Goal: Information Seeking & Learning: Learn about a topic

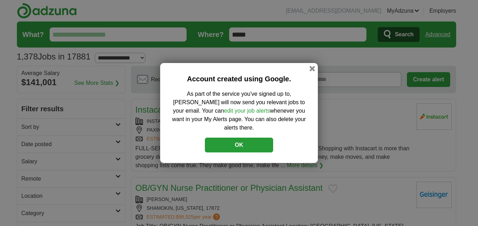
click at [244, 138] on button "OK" at bounding box center [239, 145] width 68 height 15
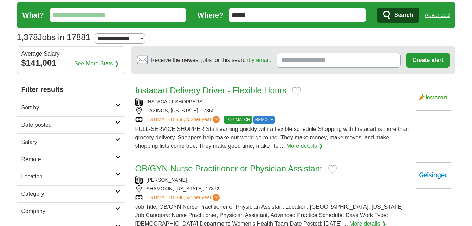
scroll to position [35, 0]
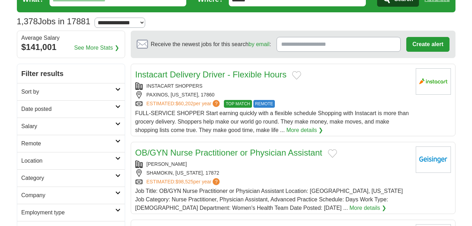
click at [145, 21] on select "**********" at bounding box center [120, 23] width 51 height 10
select select "**"
click at [98, 18] on select "**********" at bounding box center [120, 23] width 51 height 10
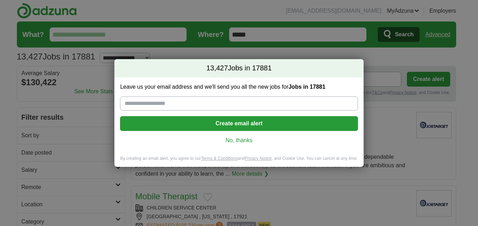
click at [246, 139] on link "No, thanks" at bounding box center [239, 140] width 226 height 8
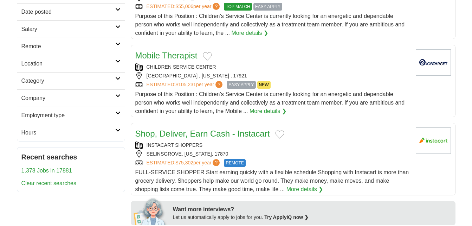
scroll to position [176, 0]
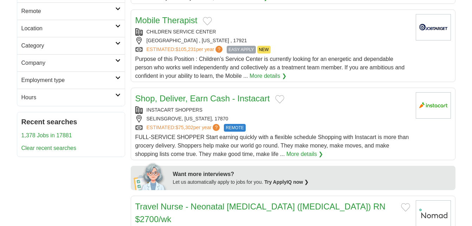
click at [259, 76] on link "More details ❯" at bounding box center [268, 76] width 37 height 8
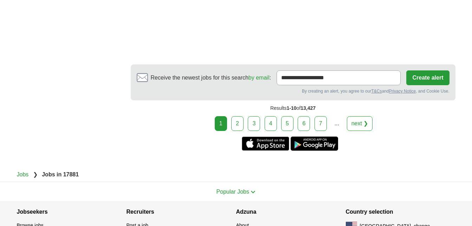
scroll to position [1334, 0]
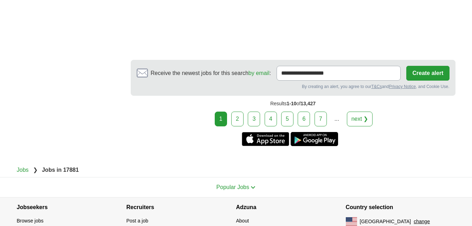
click at [354, 112] on link "next ❯" at bounding box center [360, 119] width 26 height 15
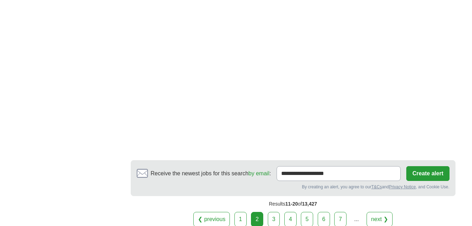
scroll to position [1161, 0]
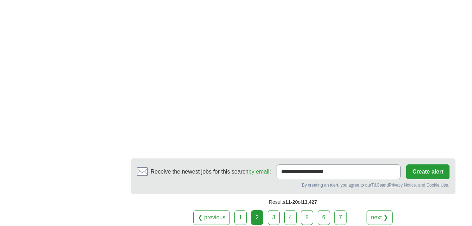
click at [380, 215] on link "next ❯" at bounding box center [380, 217] width 26 height 15
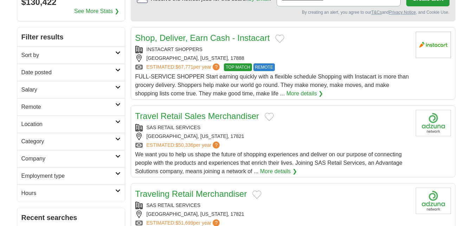
scroll to position [70, 0]
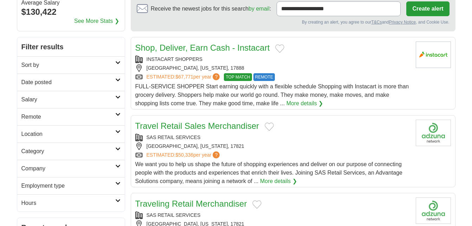
click at [114, 97] on h2 "Salary" at bounding box center [68, 99] width 94 height 8
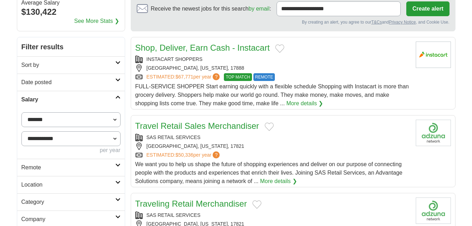
click at [114, 97] on h2 "Salary" at bounding box center [68, 99] width 94 height 8
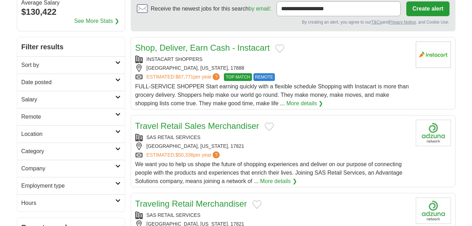
click at [120, 62] on icon at bounding box center [117, 63] width 5 height 4
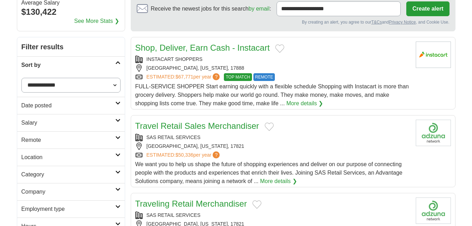
click at [111, 84] on select "**********" at bounding box center [70, 85] width 99 height 15
select select "**********"
click at [21, 78] on select "**********" at bounding box center [70, 85] width 99 height 15
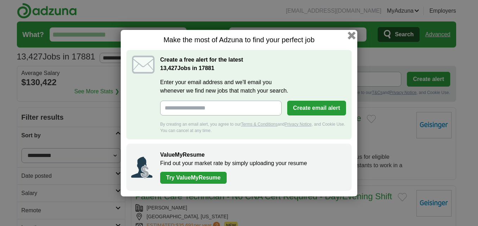
drag, startPoint x: 350, startPoint y: 34, endPoint x: 347, endPoint y: 36, distance: 3.6
click at [350, 34] on button "button" at bounding box center [352, 35] width 8 height 8
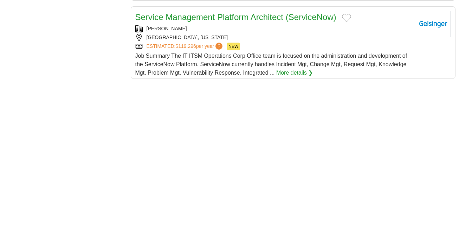
scroll to position [879, 0]
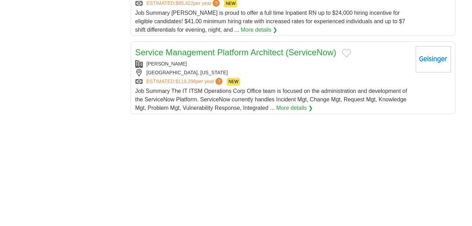
click at [284, 104] on link "More details ❯" at bounding box center [295, 108] width 37 height 8
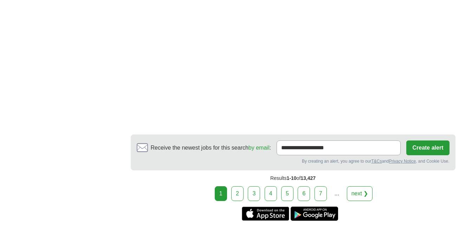
scroll to position [1337, 0]
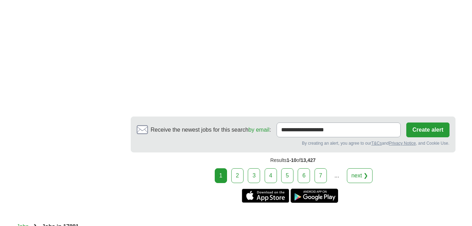
click at [355, 168] on link "next ❯" at bounding box center [360, 175] width 26 height 15
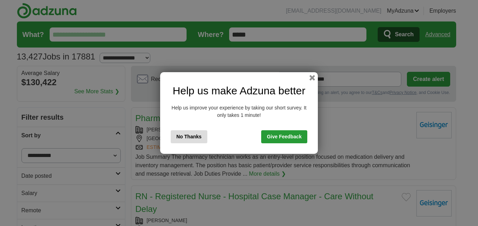
click at [193, 137] on button "No Thanks" at bounding box center [189, 136] width 37 height 13
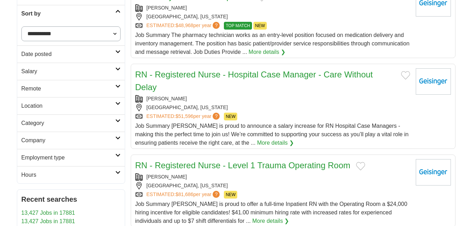
scroll to position [141, 0]
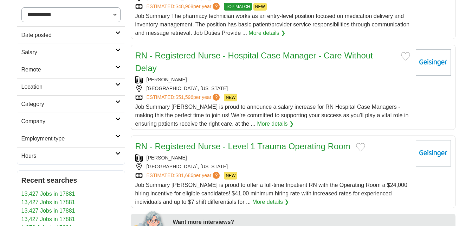
click at [119, 121] on link "Company" at bounding box center [71, 121] width 108 height 17
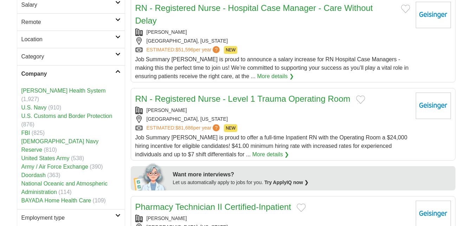
scroll to position [176, 0]
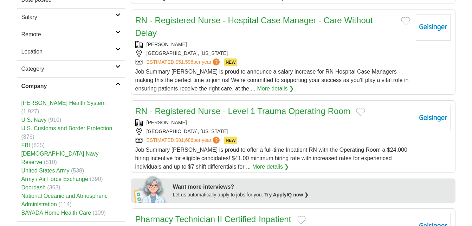
click at [117, 83] on icon at bounding box center [117, 84] width 5 height 4
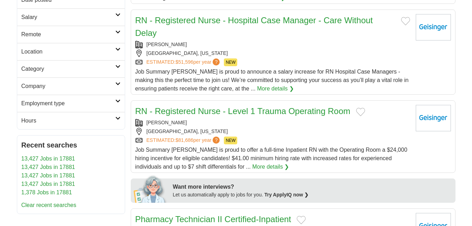
click at [121, 68] on link "Category" at bounding box center [71, 68] width 108 height 17
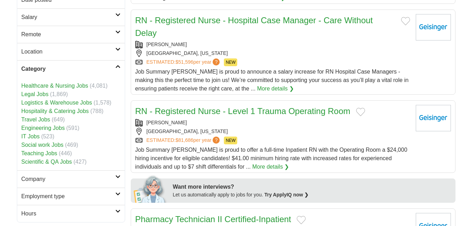
click at [114, 69] on h2 "Category" at bounding box center [68, 69] width 94 height 8
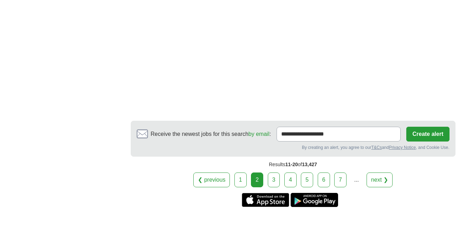
scroll to position [1091, 0]
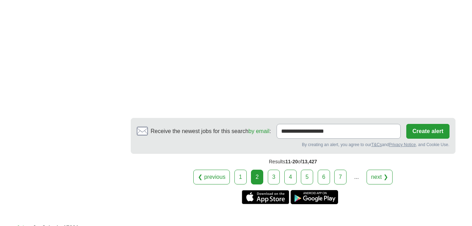
click at [374, 177] on link "next ❯" at bounding box center [380, 177] width 26 height 15
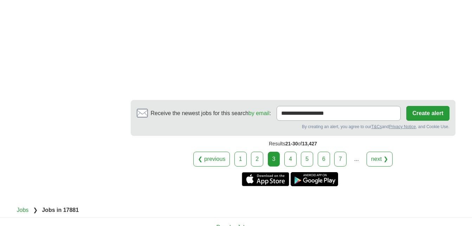
scroll to position [1231, 0]
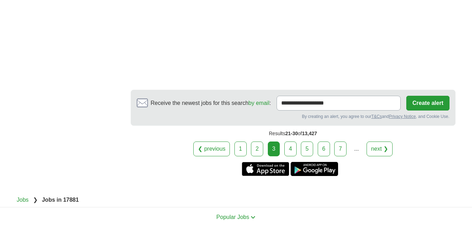
click at [378, 149] on link "next ❯" at bounding box center [380, 148] width 26 height 15
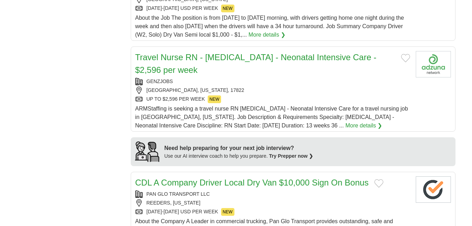
scroll to position [457, 0]
